Goal: Information Seeking & Learning: Understand process/instructions

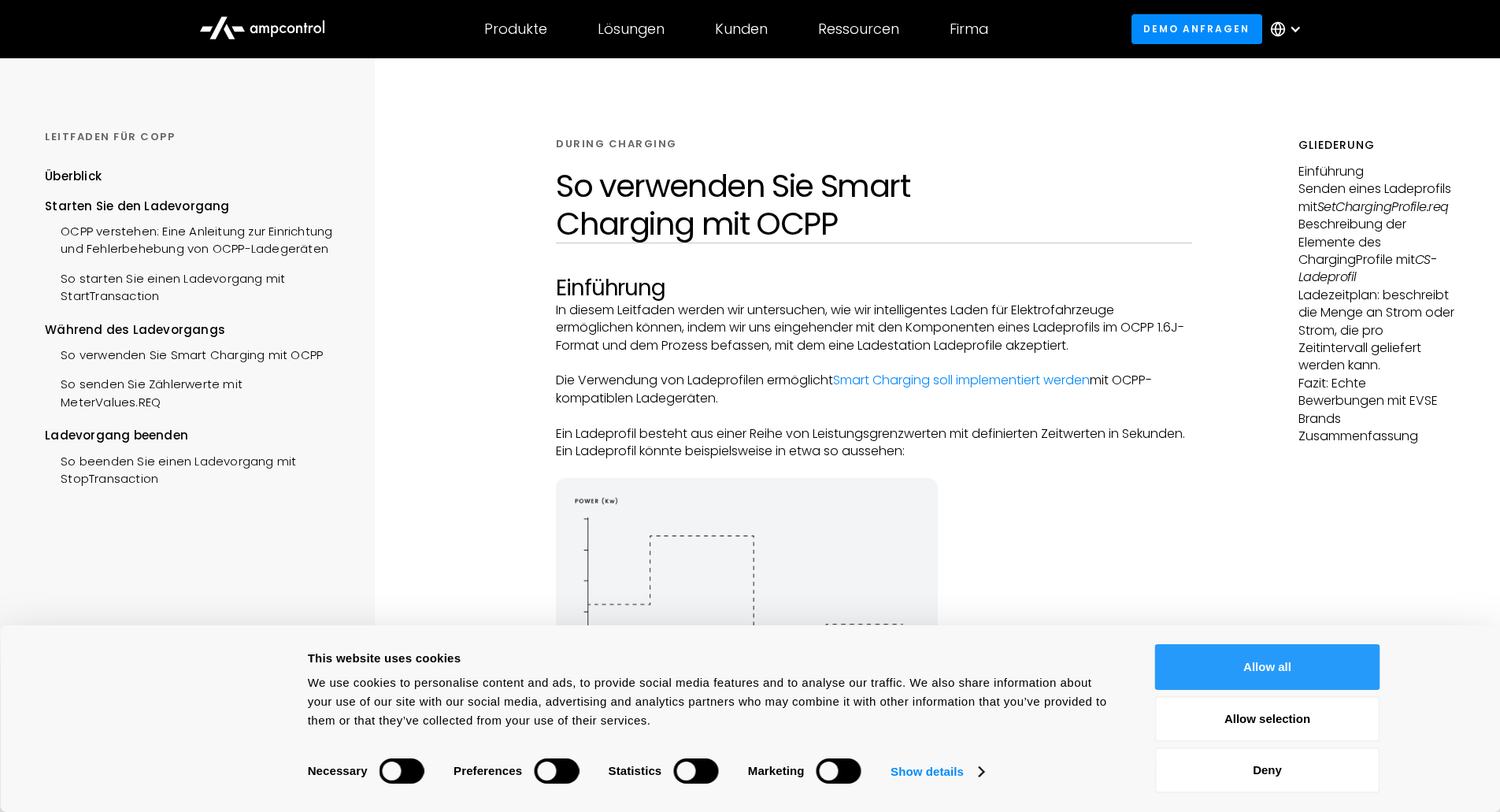
click at [1202, 660] on button "Allow all" at bounding box center [1267, 666] width 225 height 45
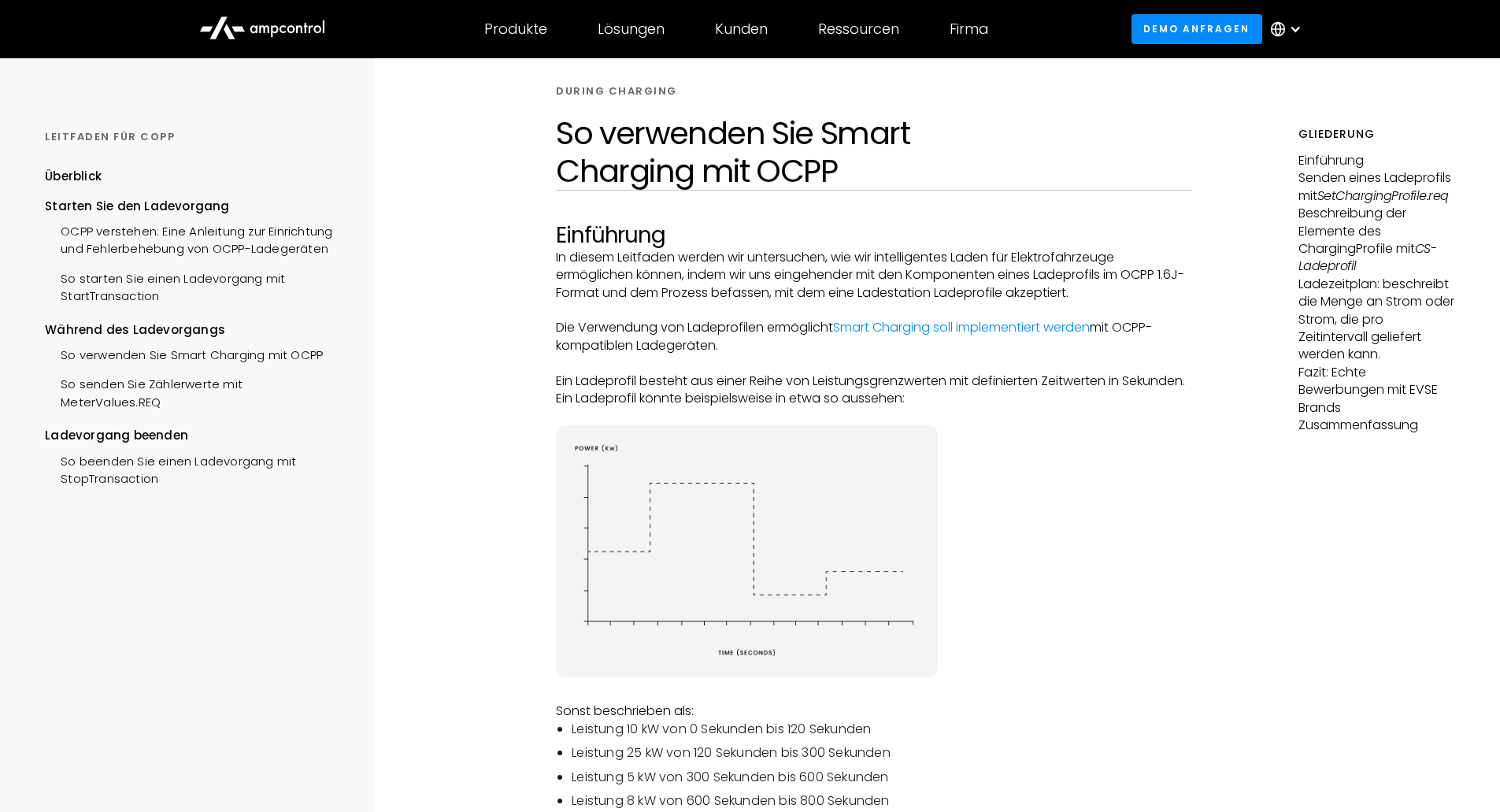
scroll to position [79, 0]
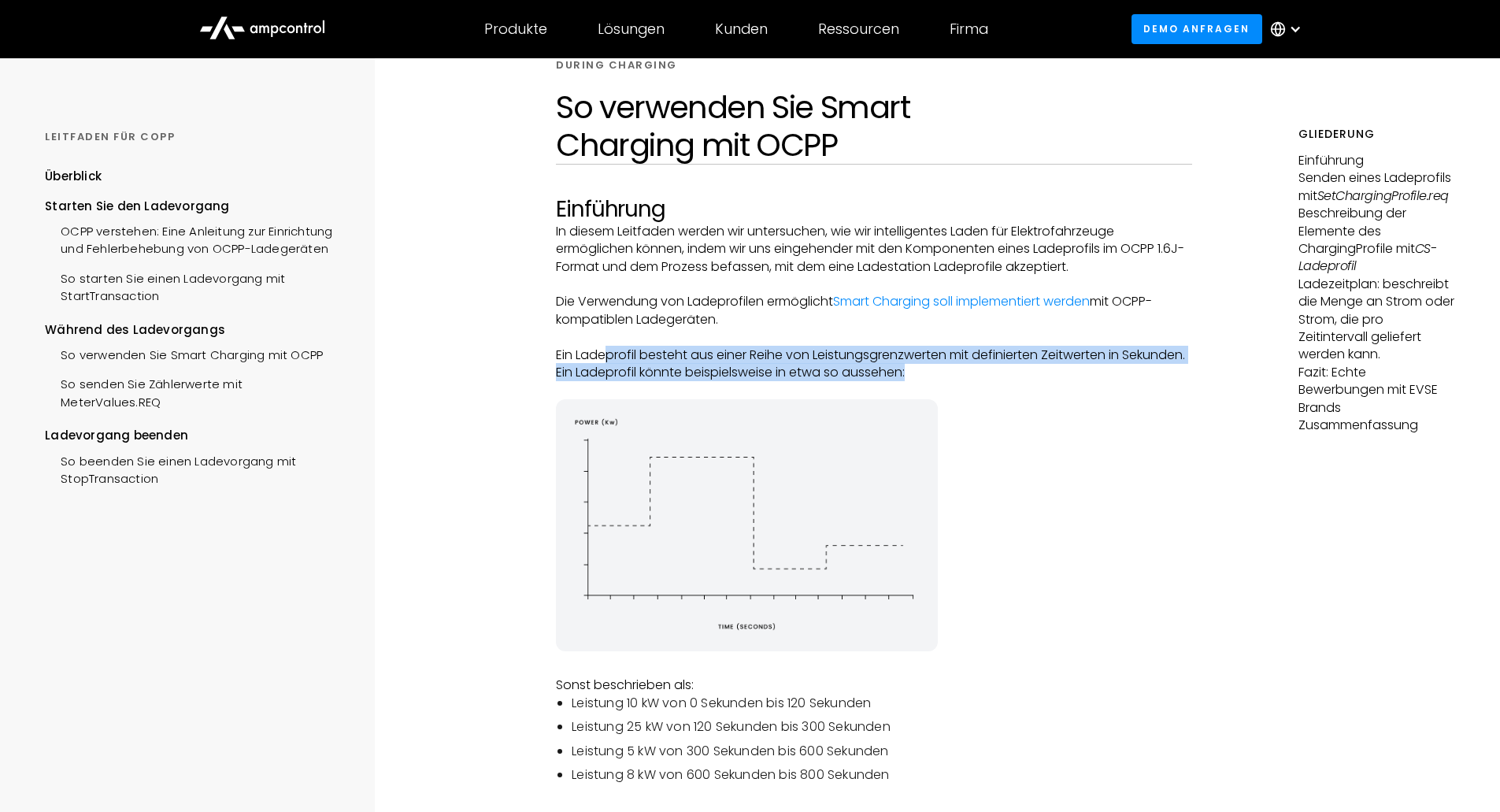
drag, startPoint x: 609, startPoint y: 361, endPoint x: 1119, endPoint y: 366, distance: 510.0
click at [1119, 366] on p "Ein Ladeprofil besteht aus einer Reihe von Leistungsgrenzwerten mit definierten…" at bounding box center [873, 364] width 636 height 35
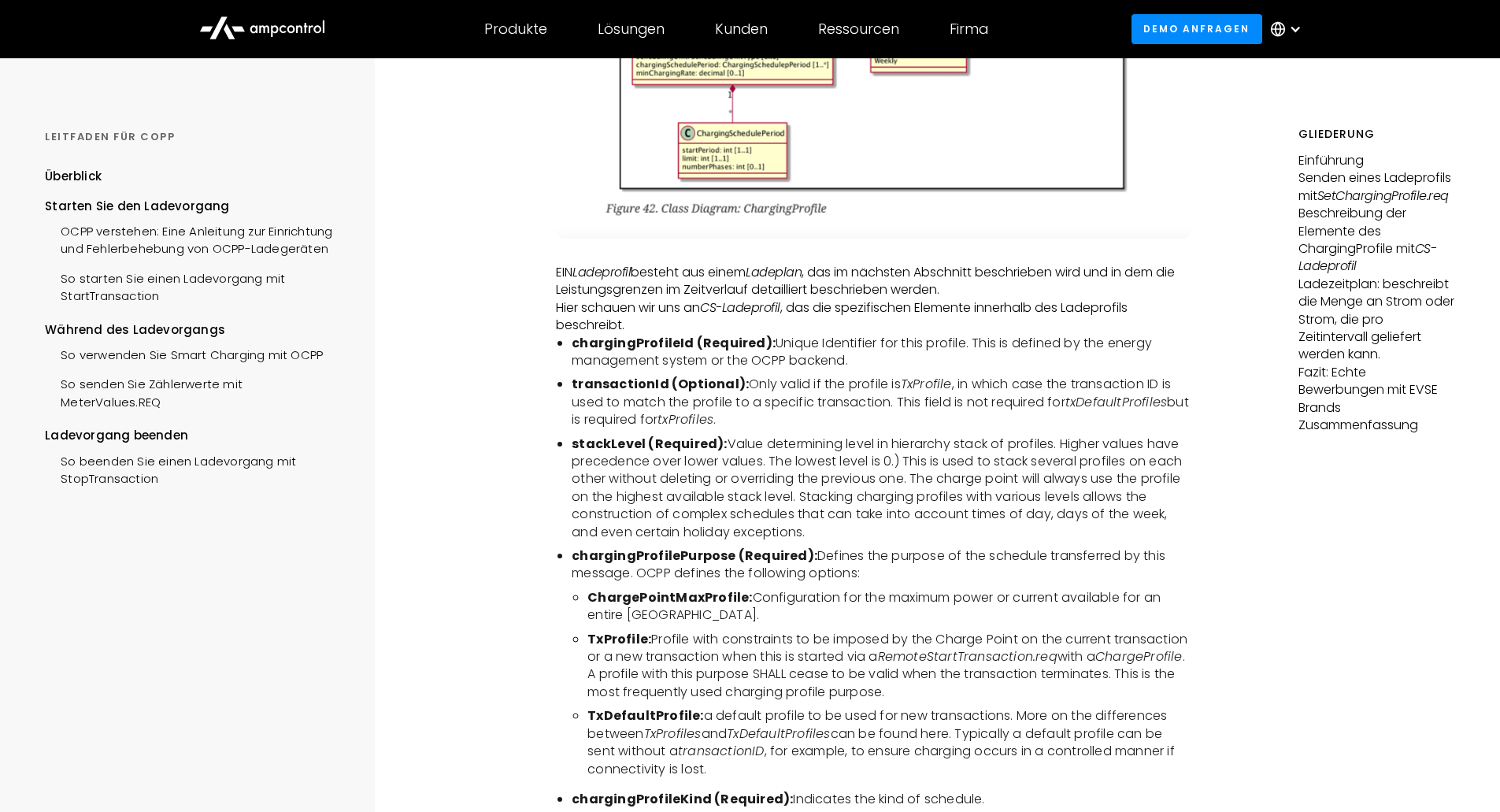
scroll to position [3071, 0]
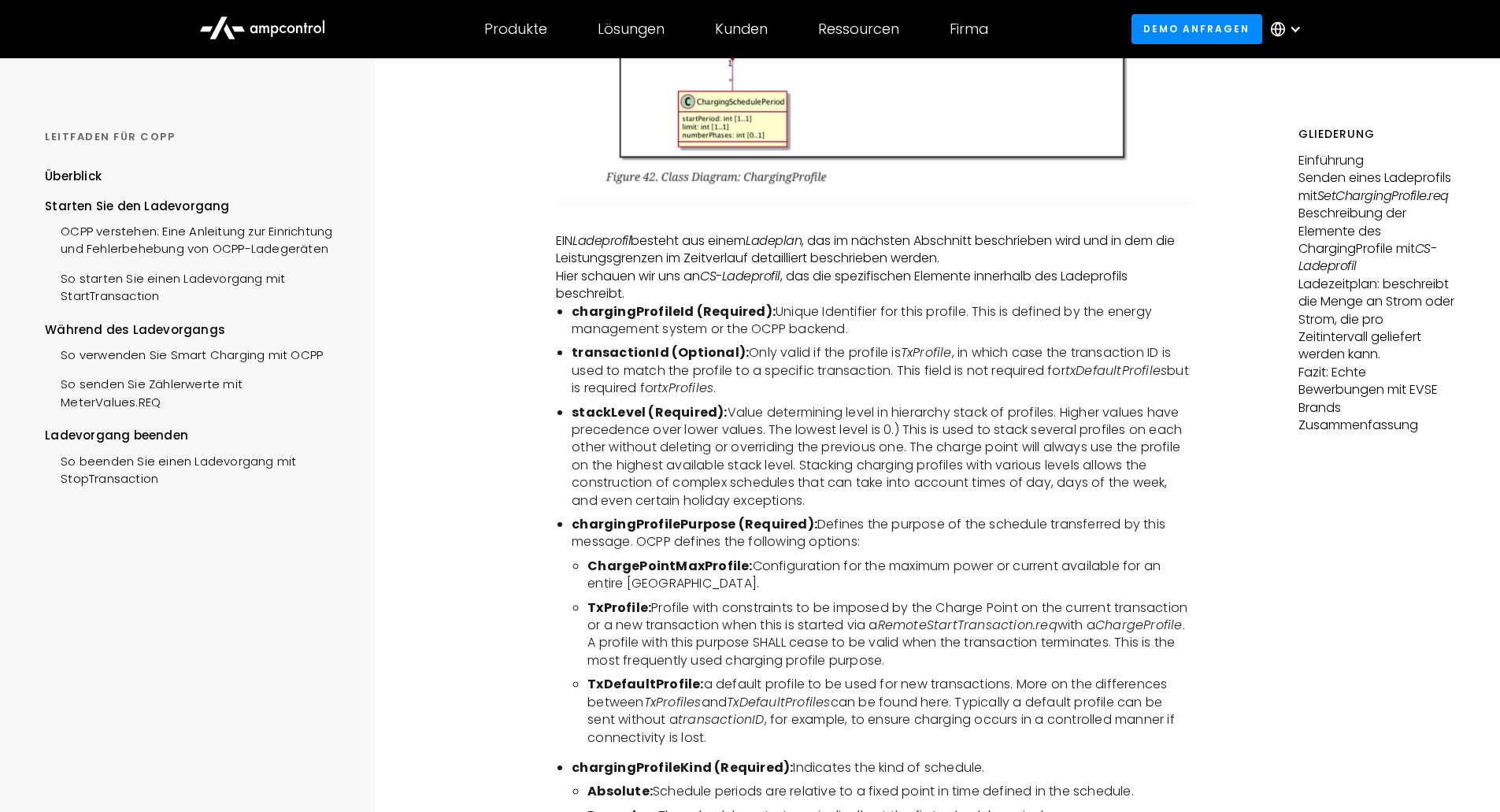
click at [889, 548] on li "chargingProfilePurpose (Required): Defines the purpose of the schedule transfer…" at bounding box center [881, 533] width 620 height 35
drag, startPoint x: 812, startPoint y: 499, endPoint x: 559, endPoint y: 410, distance: 268.2
click at [572, 410] on li "stackLevel (Required): Value determining level in hierarchy stack of profiles. …" at bounding box center [881, 456] width 620 height 106
copy li "stackLevel (Required): Value determining level in hierarchy stack of profiles. …"
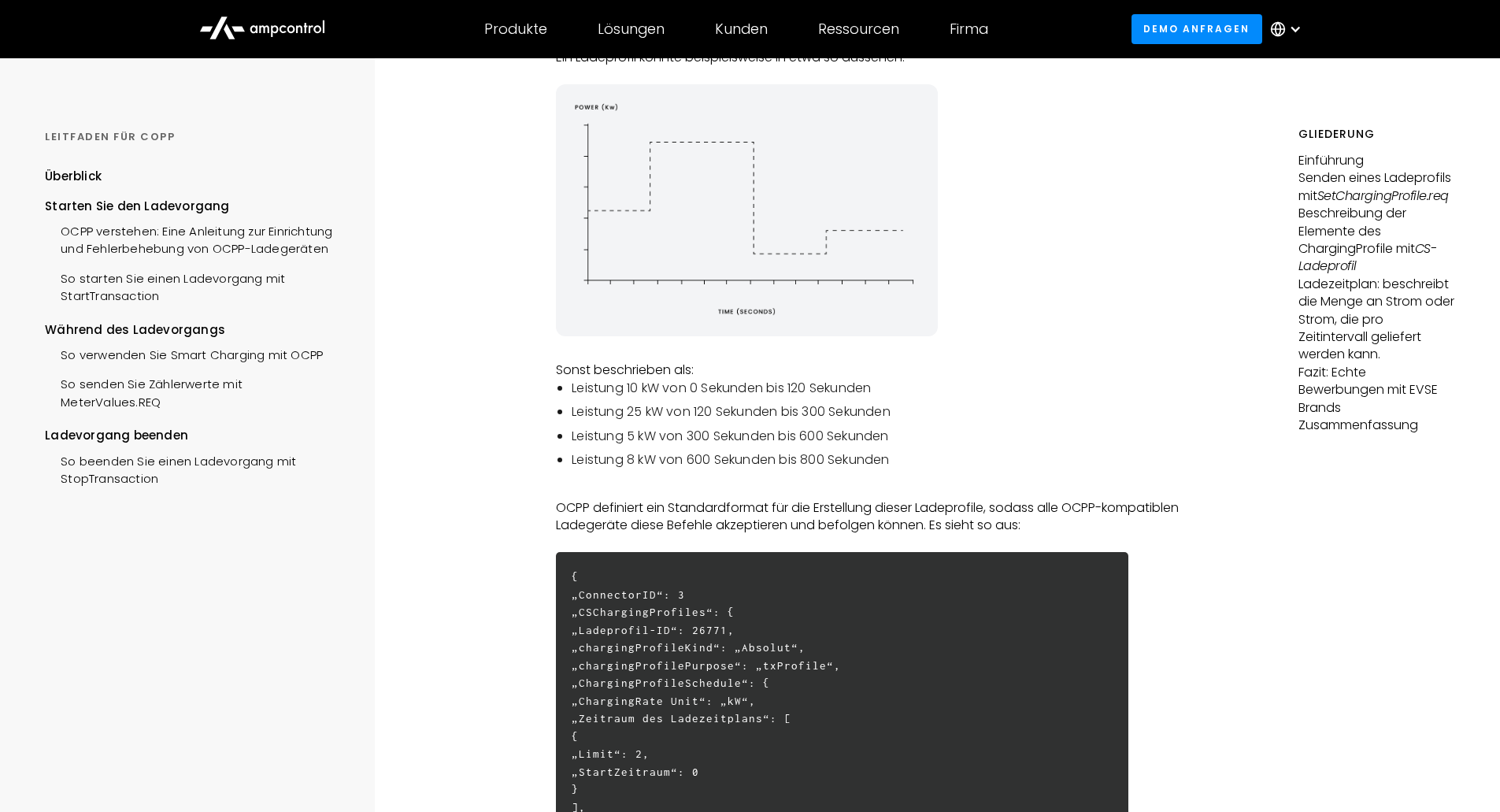
scroll to position [0, 0]
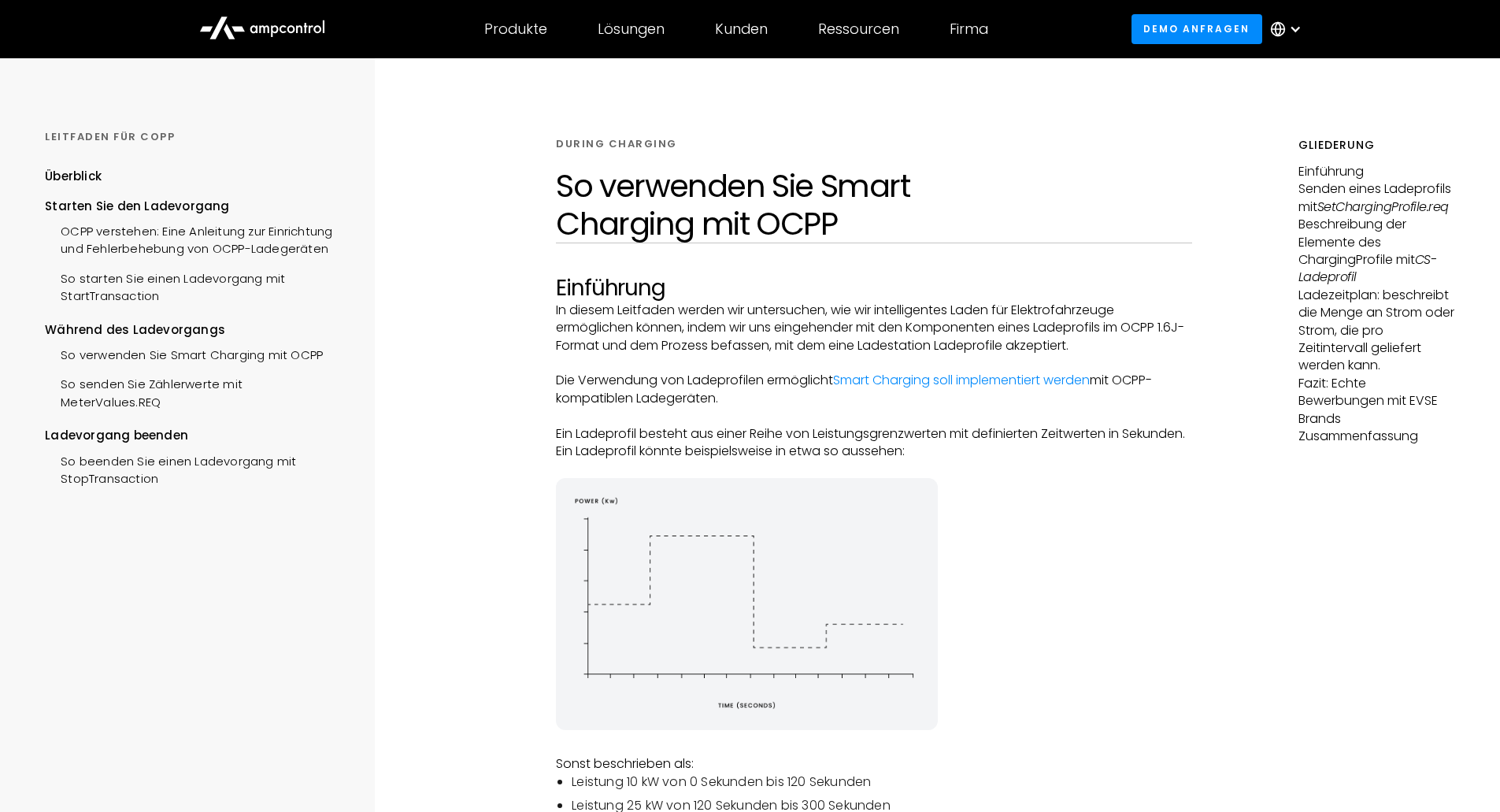
click at [784, 381] on p "Die Verwendung von Ladeprofilen ermöglicht Smart Charging soll implementiert we…" at bounding box center [873, 390] width 636 height 35
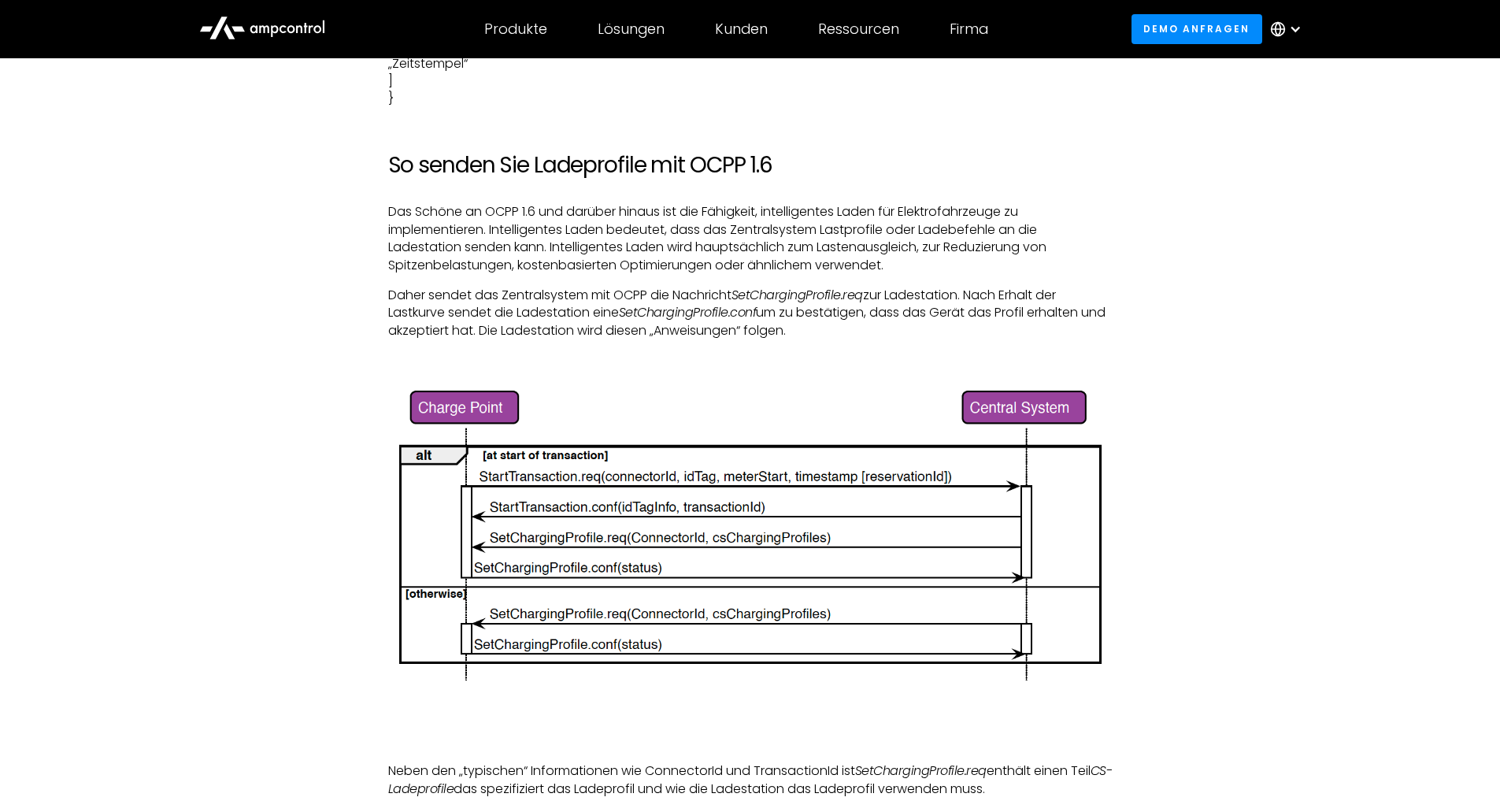
scroll to position [3385, 0]
